Goal: Information Seeking & Learning: Find specific fact

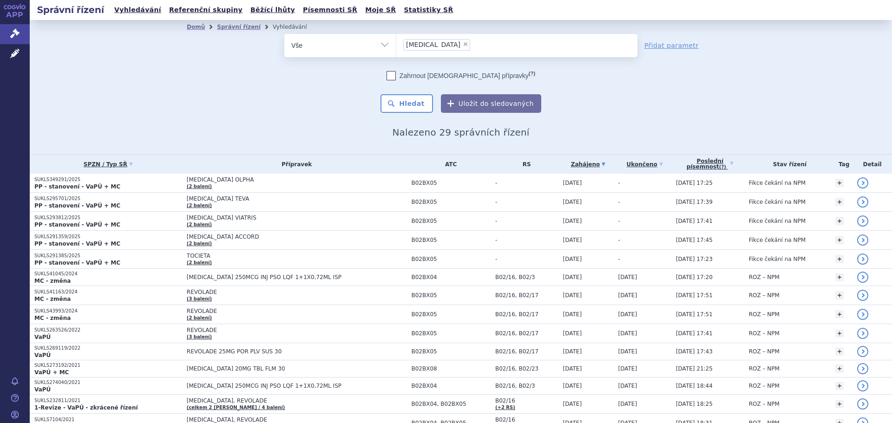
scroll to position [14, 0]
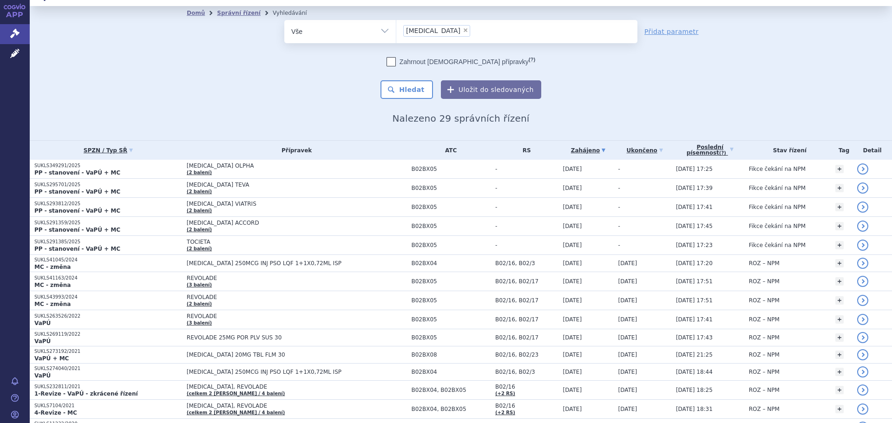
click at [463, 32] on span "×" at bounding box center [466, 30] width 6 height 6
click at [396, 32] on select "eltrombopag" at bounding box center [396, 31] width 0 height 23
select select
type input "de"
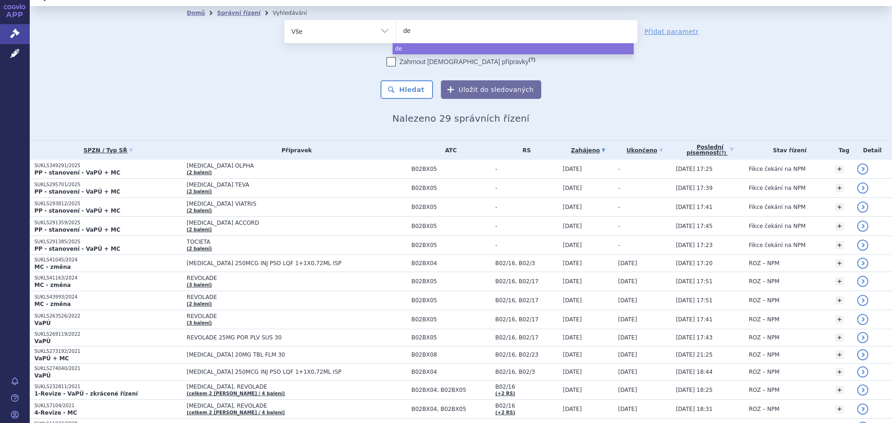
type input "del"
type input "deli"
type input "delia"
type input "delian"
type input "delianda"
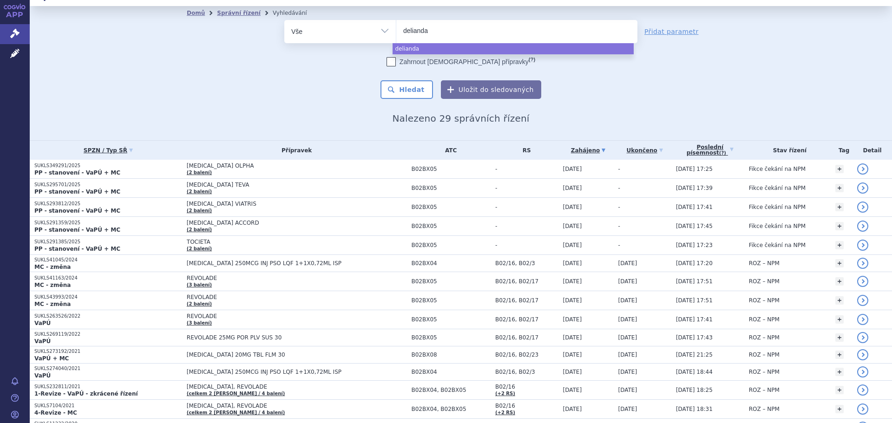
select select "delianda"
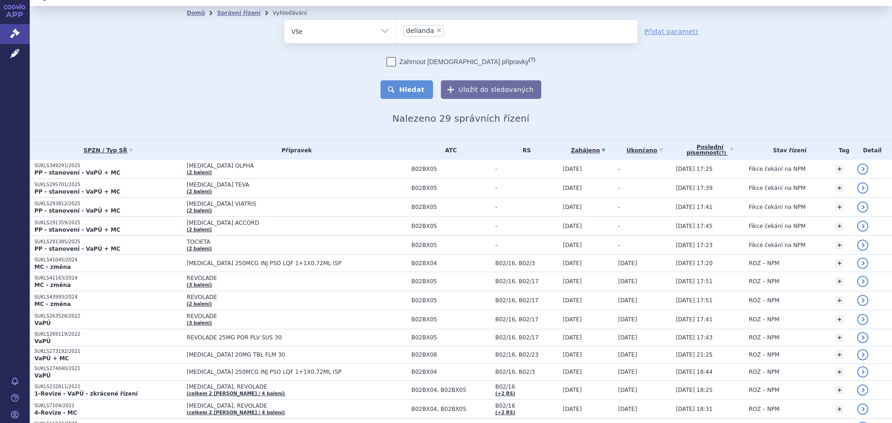
click at [399, 83] on button "Hledat" at bounding box center [406, 89] width 52 height 19
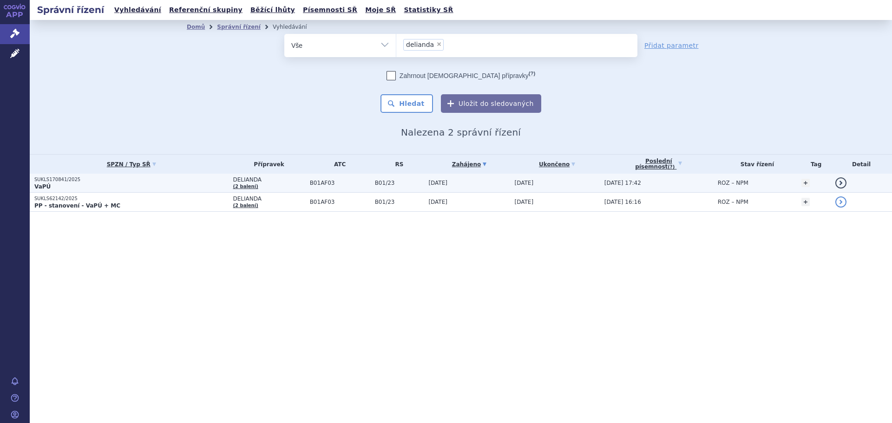
click at [118, 189] on p "VaPÚ" at bounding box center [131, 186] width 194 height 7
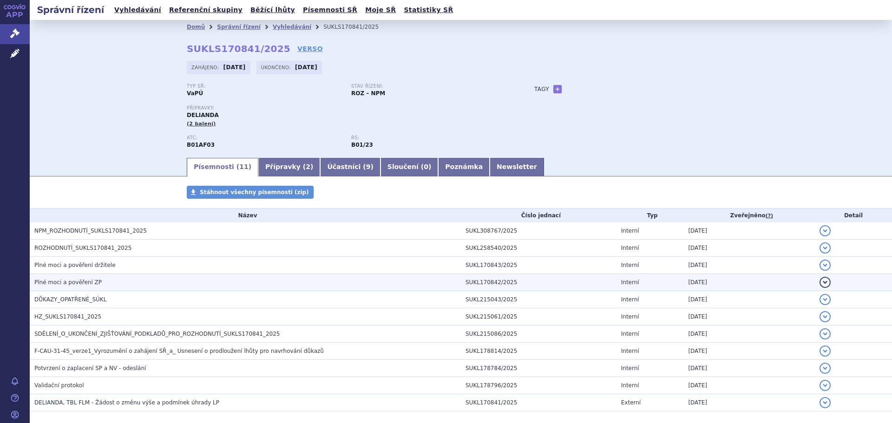
scroll to position [44, 0]
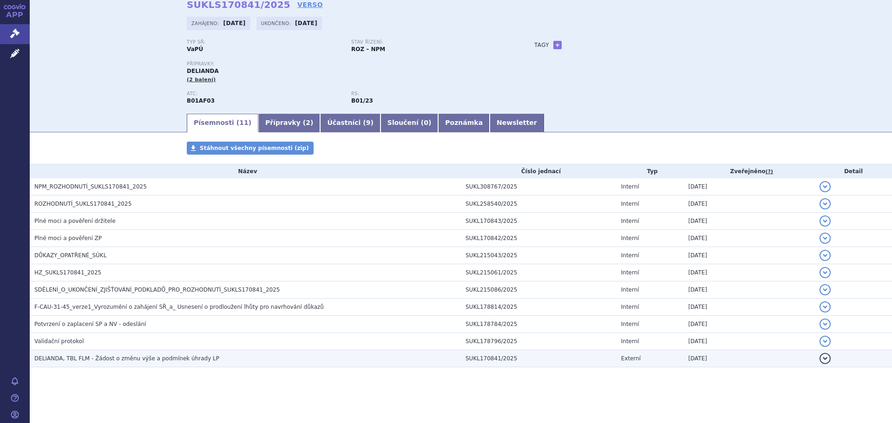
click at [131, 359] on span "DELIANDA, TBL FLM - Žádost o změnu výše a podmínek úhrady LP" at bounding box center [126, 358] width 185 height 7
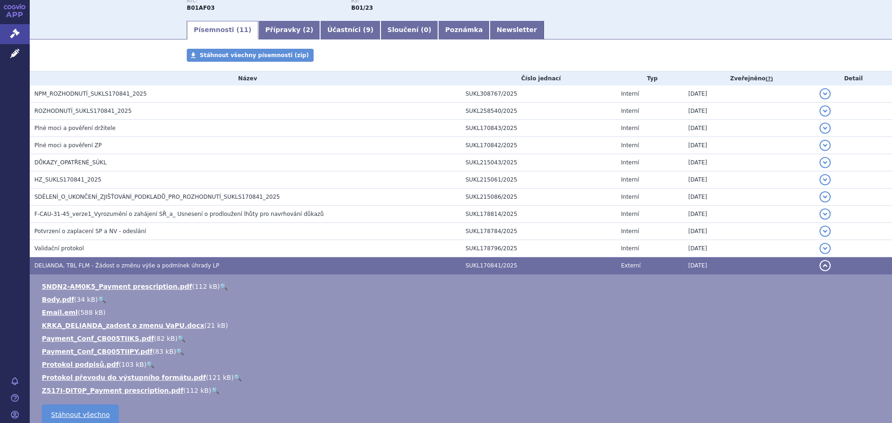
scroll to position [183, 0]
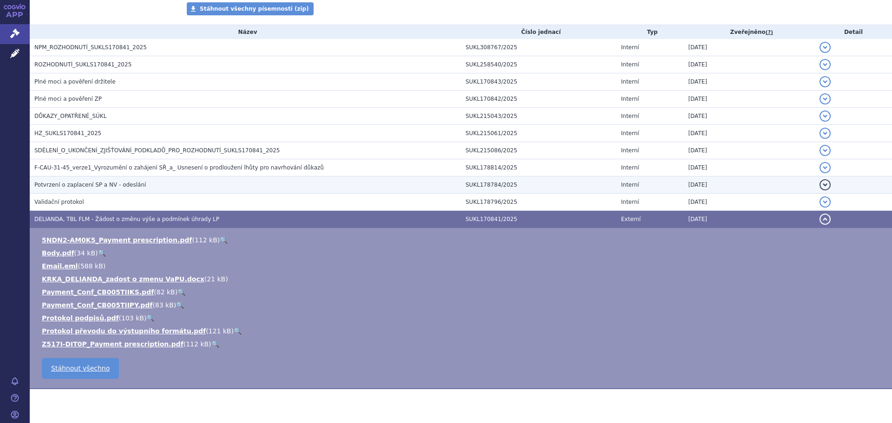
click at [100, 185] on span "Potvrzení o zaplacení SP a NV - odeslání" at bounding box center [89, 185] width 111 height 7
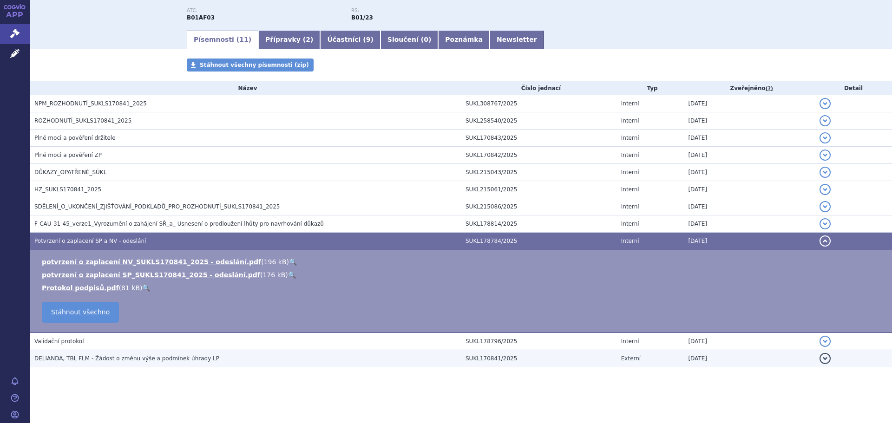
click at [116, 359] on span "DELIANDA, TBL FLM - Žádost o změnu výše a podmínek úhrady LP" at bounding box center [126, 358] width 185 height 7
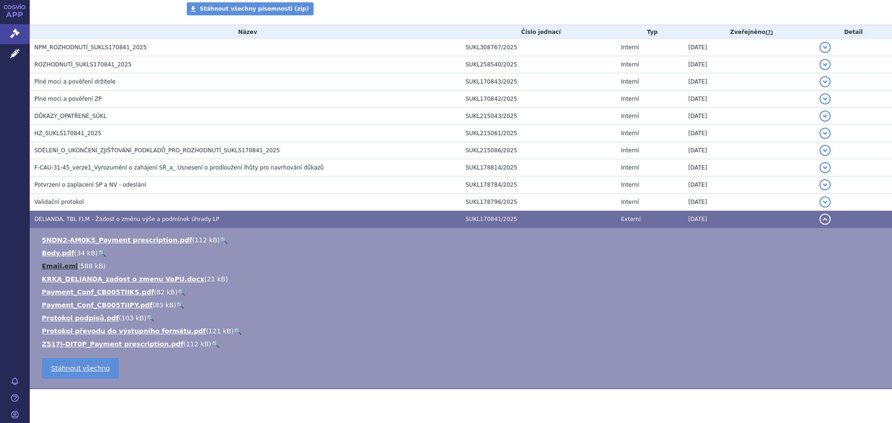
click at [60, 266] on link "Email.eml" at bounding box center [60, 265] width 36 height 7
click at [59, 252] on link "Body.pdf" at bounding box center [58, 252] width 33 height 7
click at [66, 275] on link "KRKA_DELIANDA_zadost o zmenu VaPU.docx" at bounding box center [123, 278] width 163 height 7
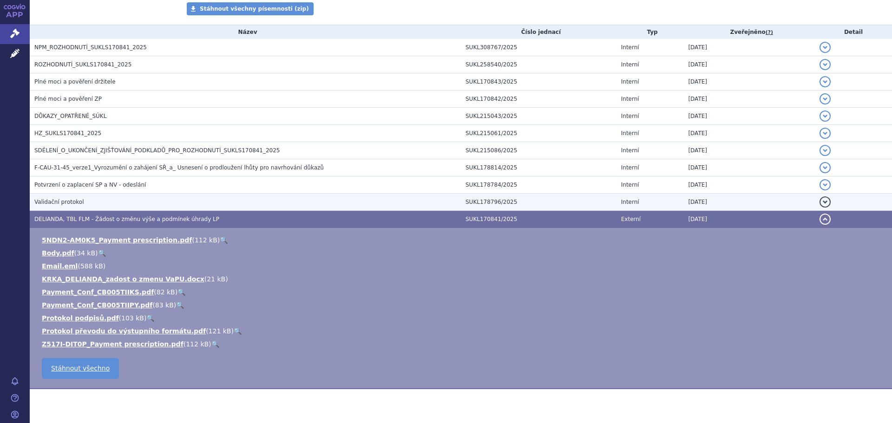
click at [74, 203] on span "Validační protokol" at bounding box center [59, 202] width 50 height 7
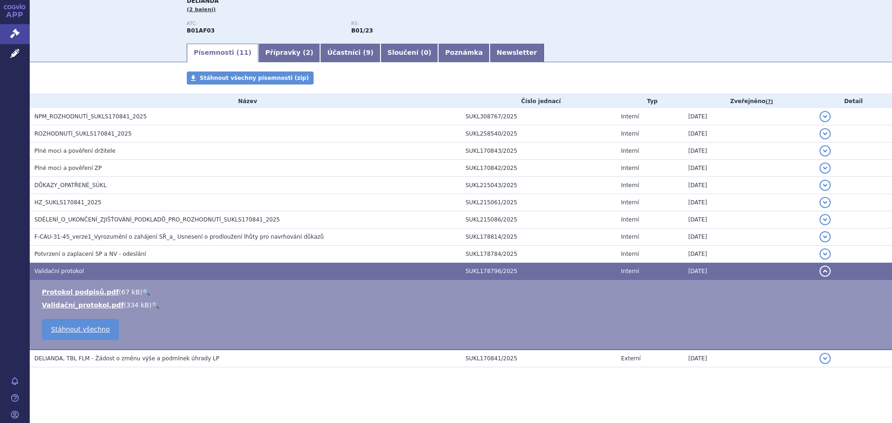
scroll to position [114, 0]
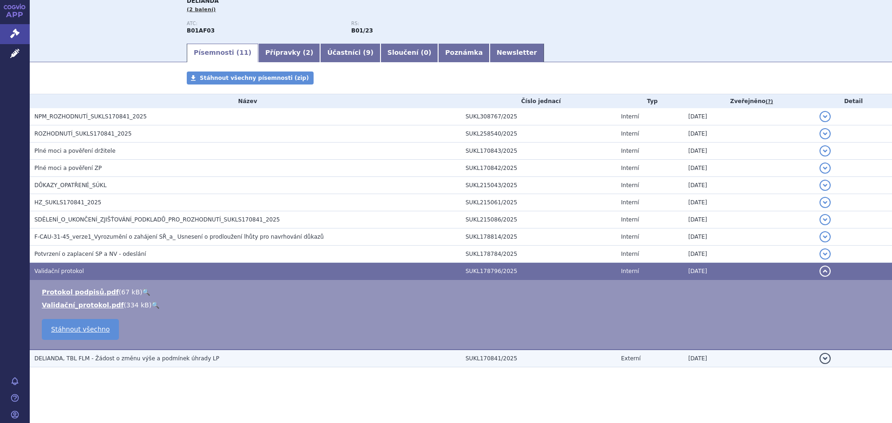
click at [83, 360] on span "DELIANDA, TBL FLM - Žádost o změnu výše a podmínek úhrady LP" at bounding box center [126, 358] width 185 height 7
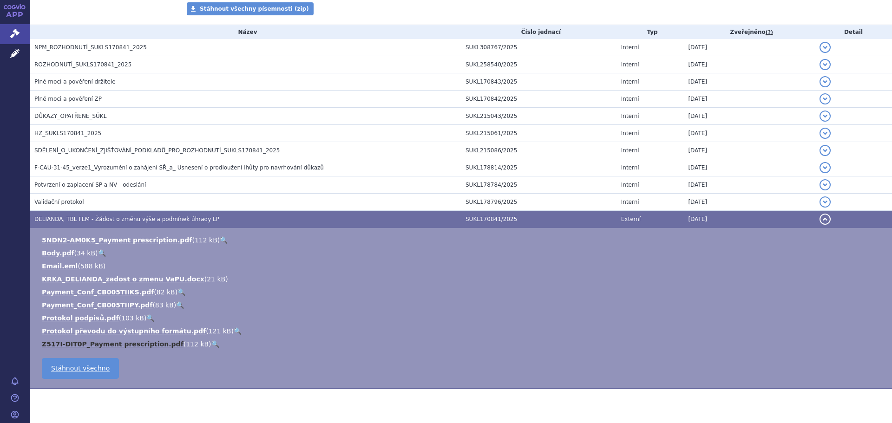
click at [82, 345] on link "Z517I-DIT0P_Payment prescription.pdf" at bounding box center [113, 343] width 142 height 7
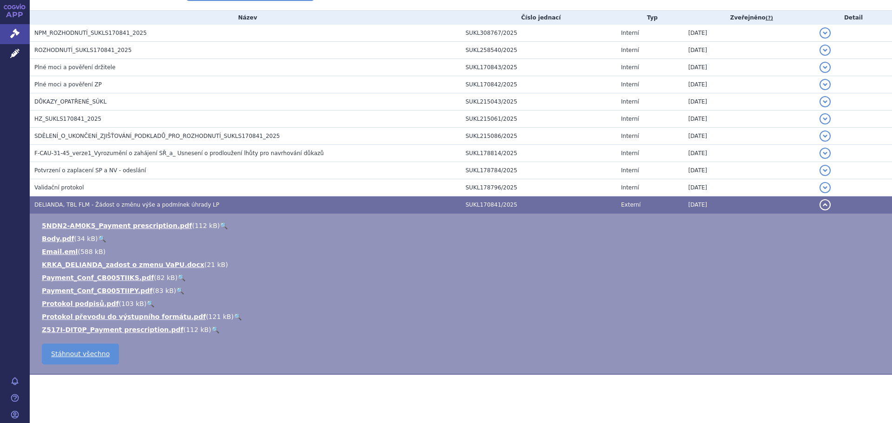
scroll to position [205, 0]
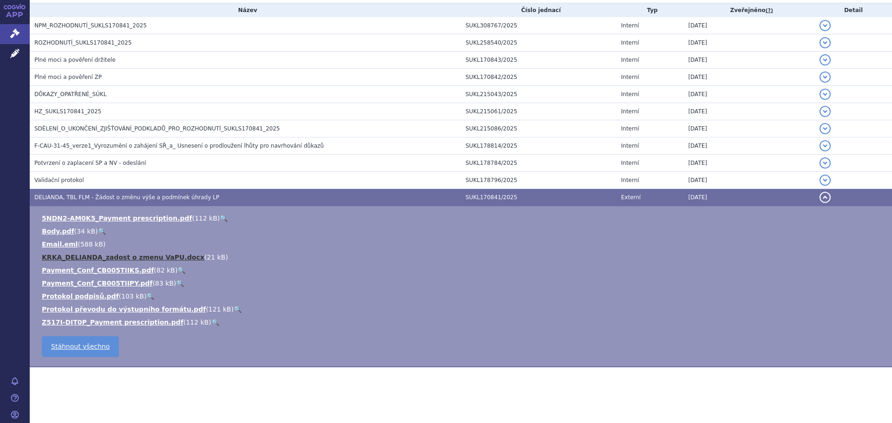
click at [153, 257] on link "KRKA_DELIANDA_zadost o zmenu VaPU.docx" at bounding box center [123, 257] width 163 height 7
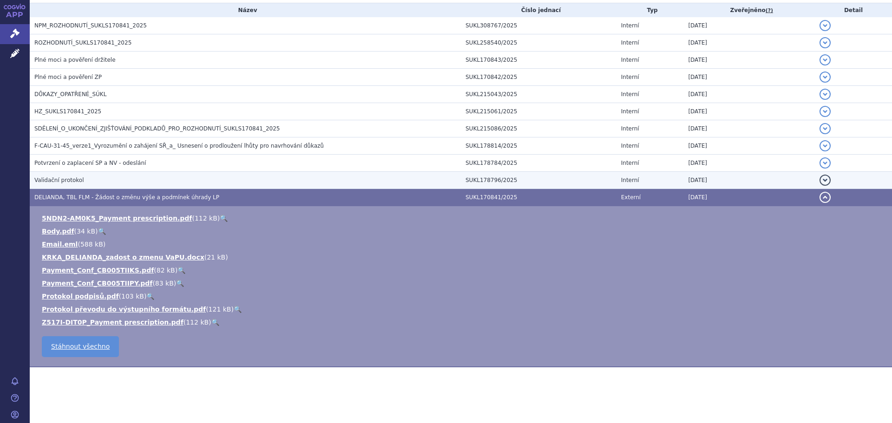
click at [132, 181] on h3 "Validační protokol" at bounding box center [247, 180] width 426 height 9
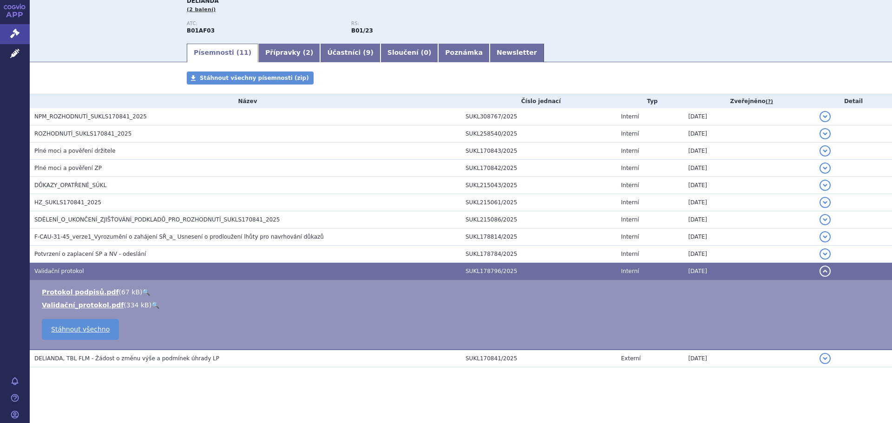
click at [151, 303] on link "🔍" at bounding box center [155, 304] width 8 height 7
